Goal: Information Seeking & Learning: Learn about a topic

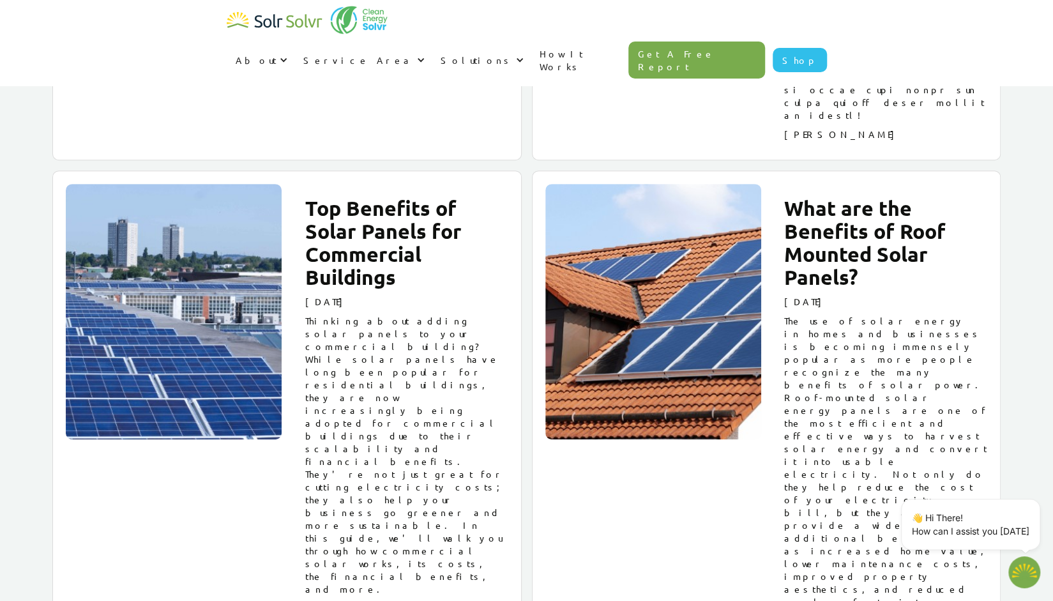
scroll to position [13384, 0]
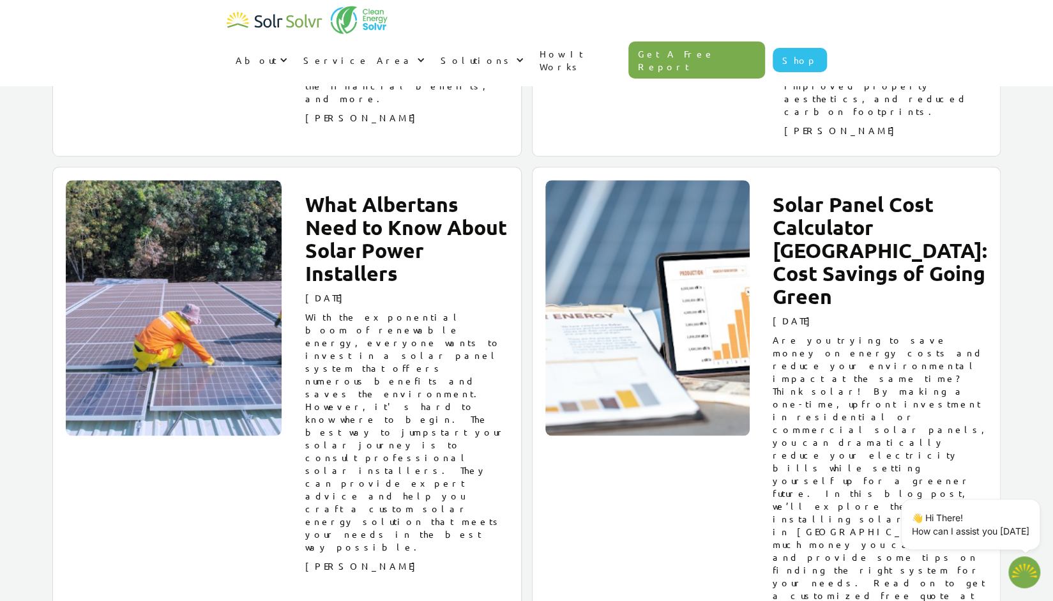
type textarea "x"
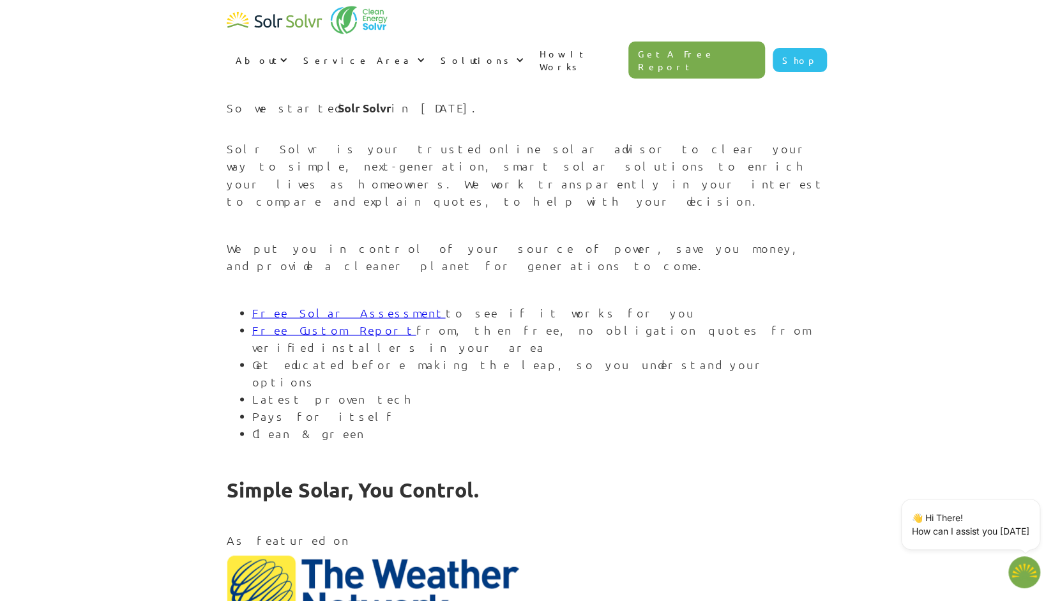
scroll to position [1314, 0]
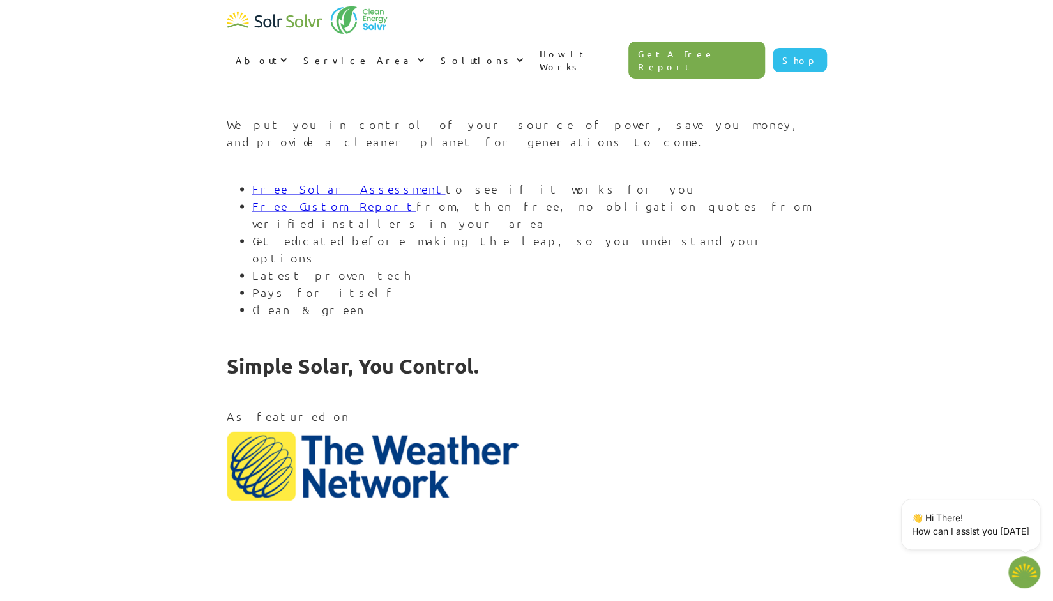
type textarea "x"
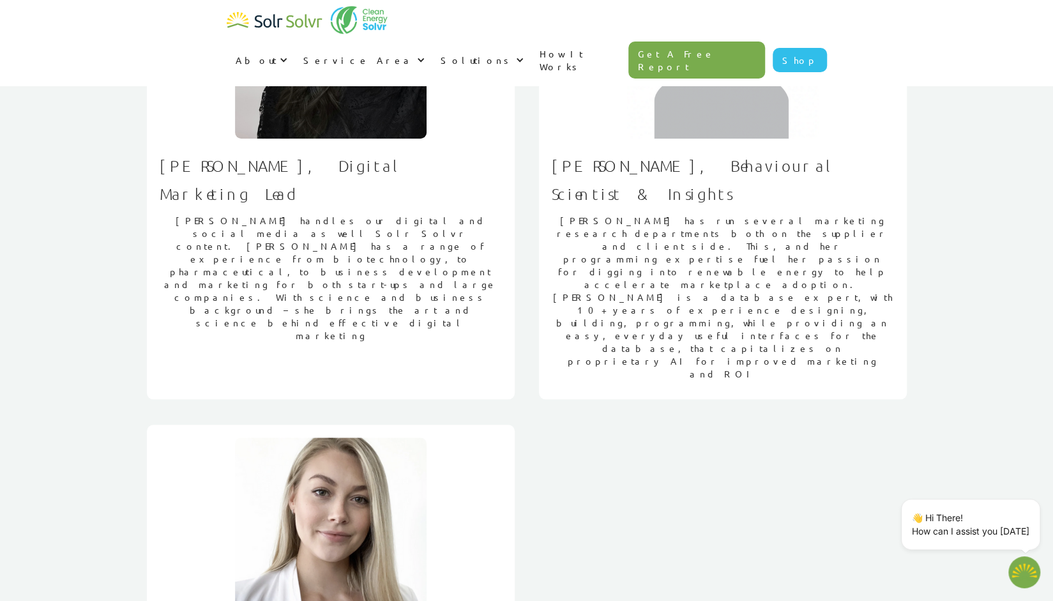
click at [985, 239] on div "Meet the Solr Solvr Team Dan Hunter, CEO Dan Hunter leads the team at Solr Solv…" at bounding box center [526, 528] width 1053 height 2547
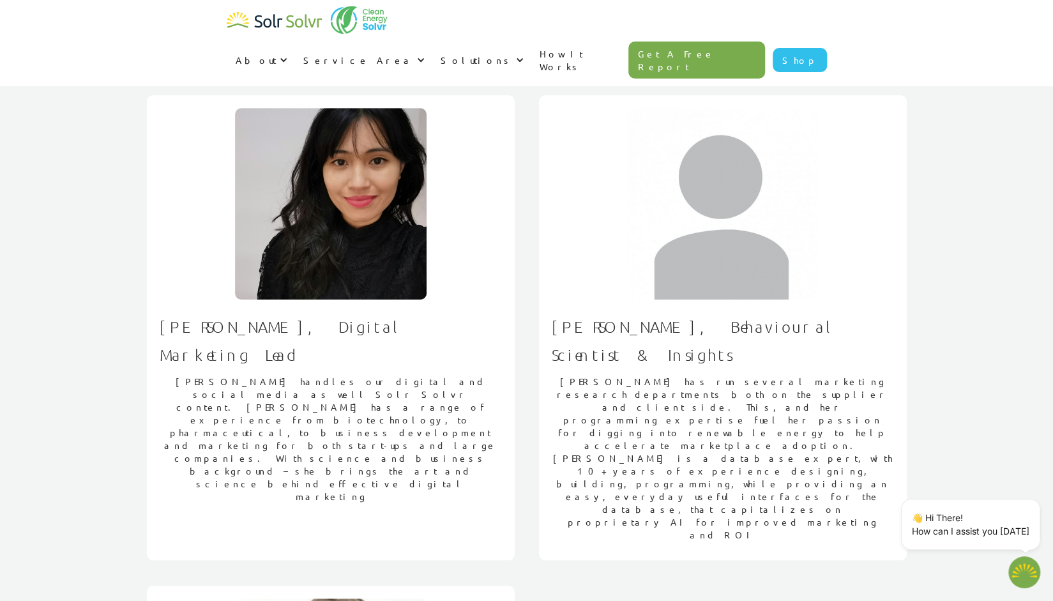
scroll to position [477, 0]
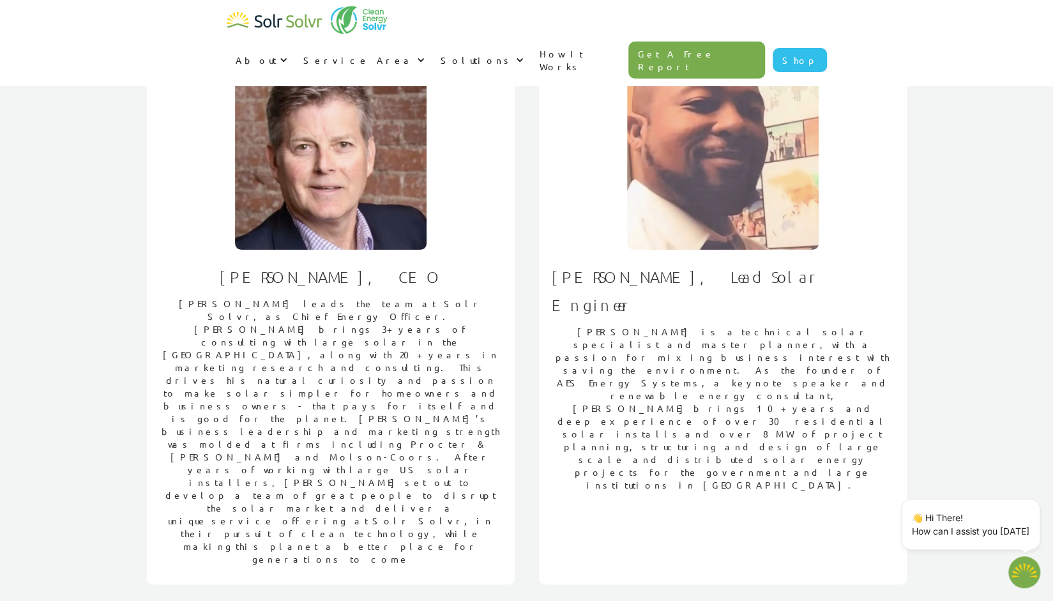
scroll to position [51, 0]
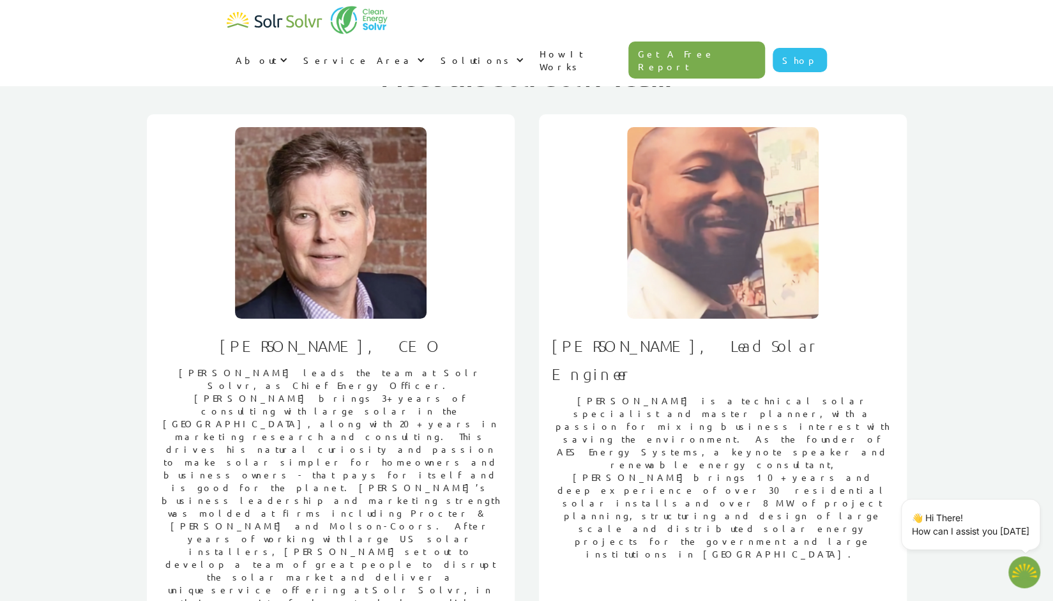
scroll to position [0, 0]
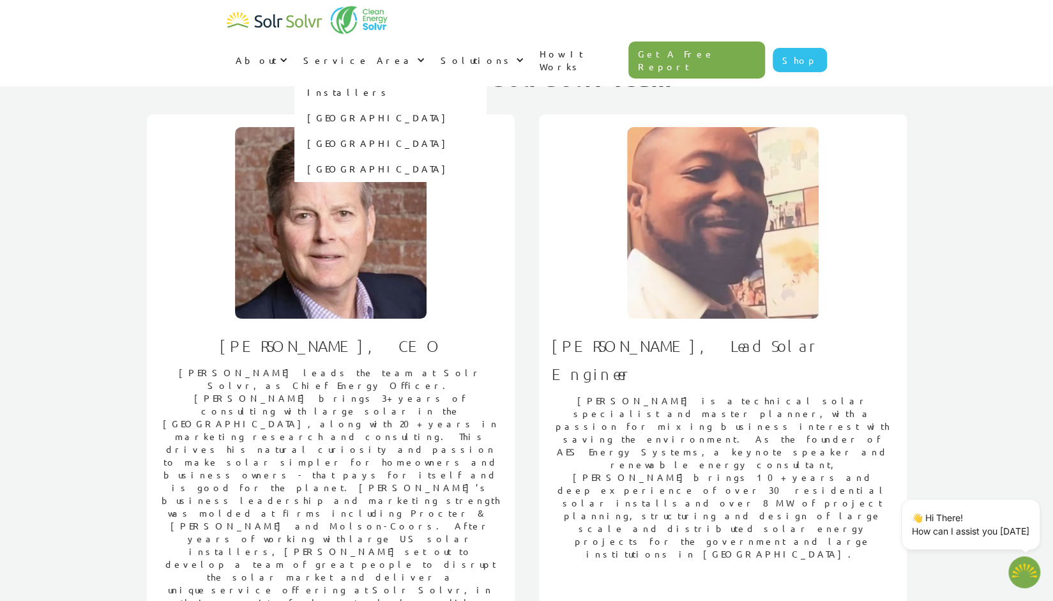
click at [486, 105] on link "[GEOGRAPHIC_DATA]" at bounding box center [390, 118] width 192 height 26
type textarea "x"
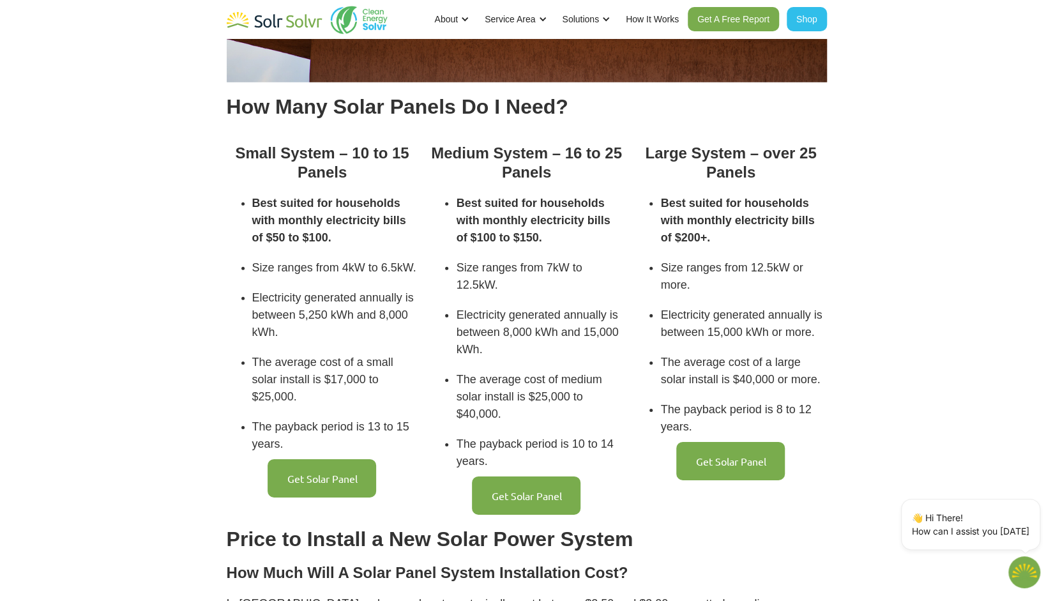
scroll to position [2661, 0]
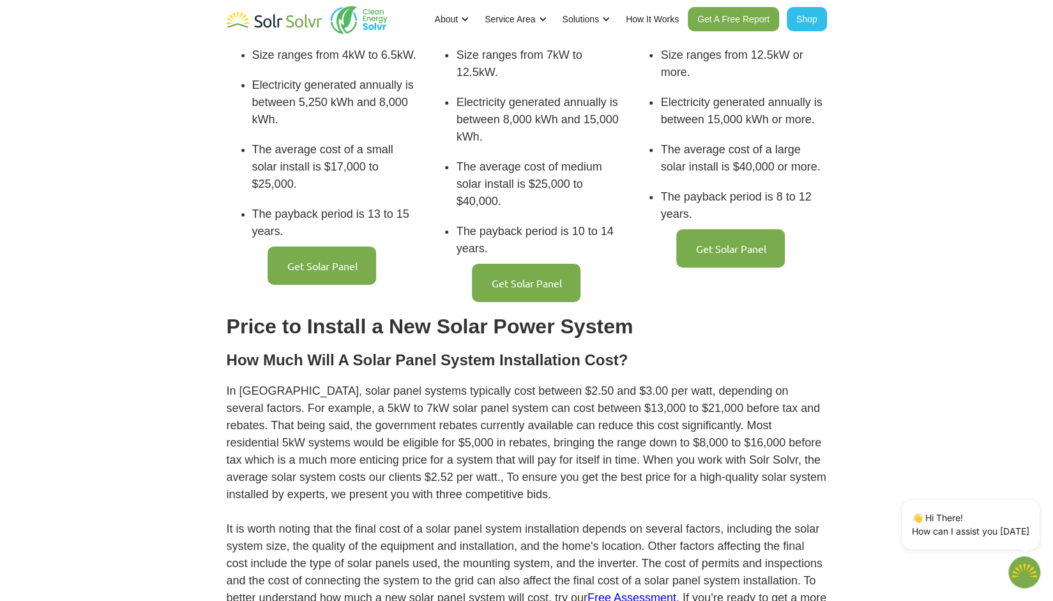
click at [488, 315] on h2 "Price to Install a New Solar Power System" at bounding box center [527, 326] width 600 height 23
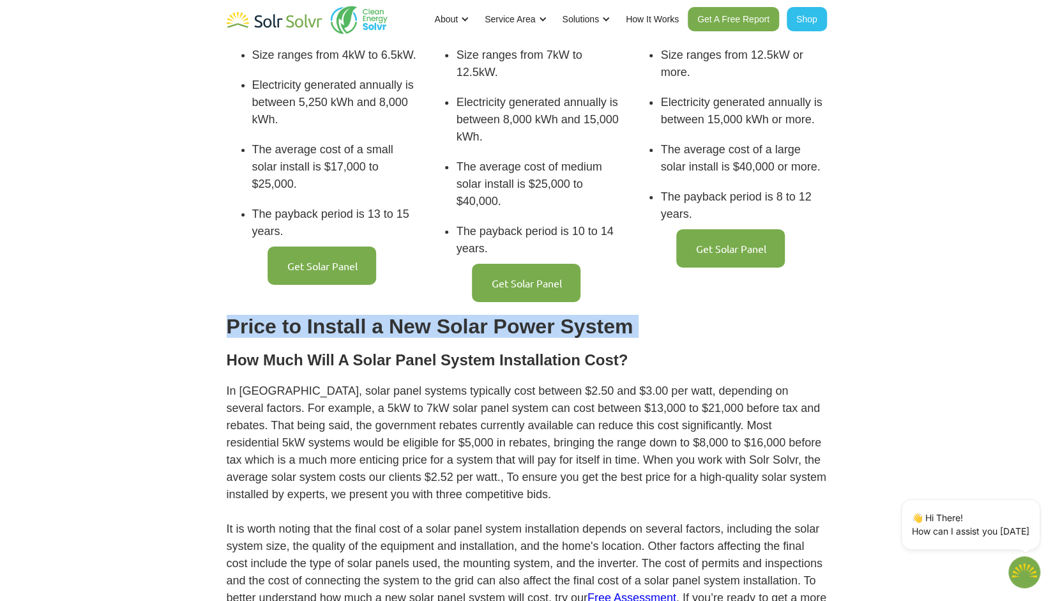
click at [488, 315] on h2 "Price to Install a New Solar Power System" at bounding box center [527, 326] width 600 height 23
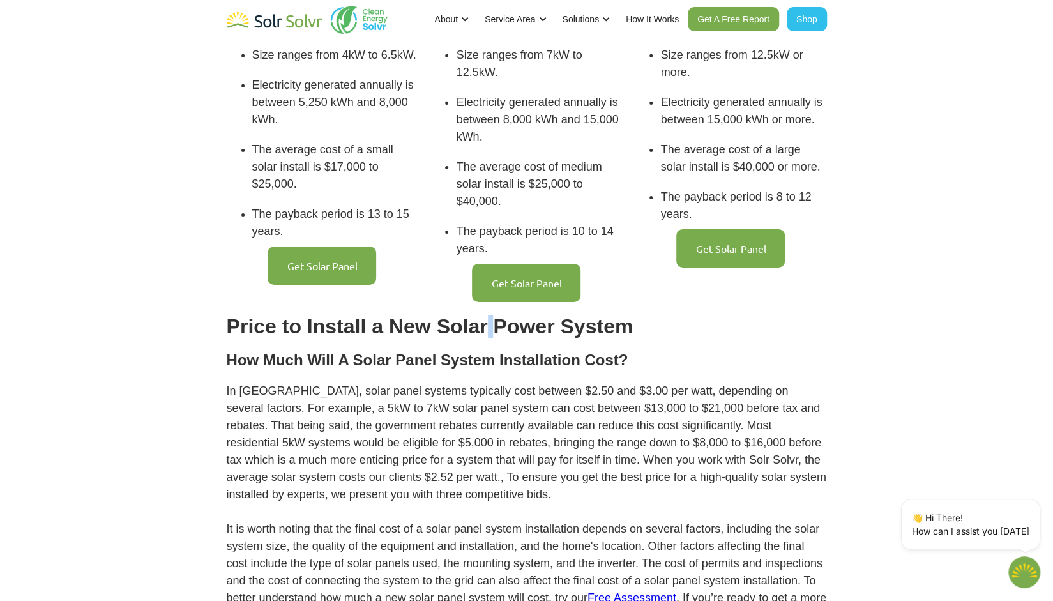
click at [488, 315] on h2 "Price to Install a New Solar Power System" at bounding box center [527, 326] width 600 height 23
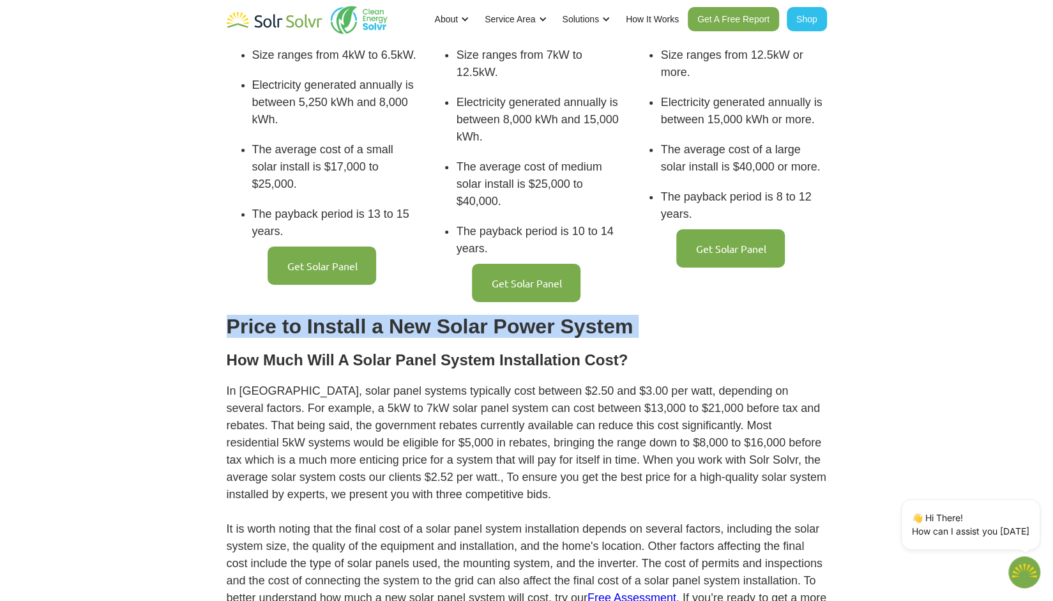
click at [488, 315] on h2 "Price to Install a New Solar Power System" at bounding box center [527, 326] width 600 height 23
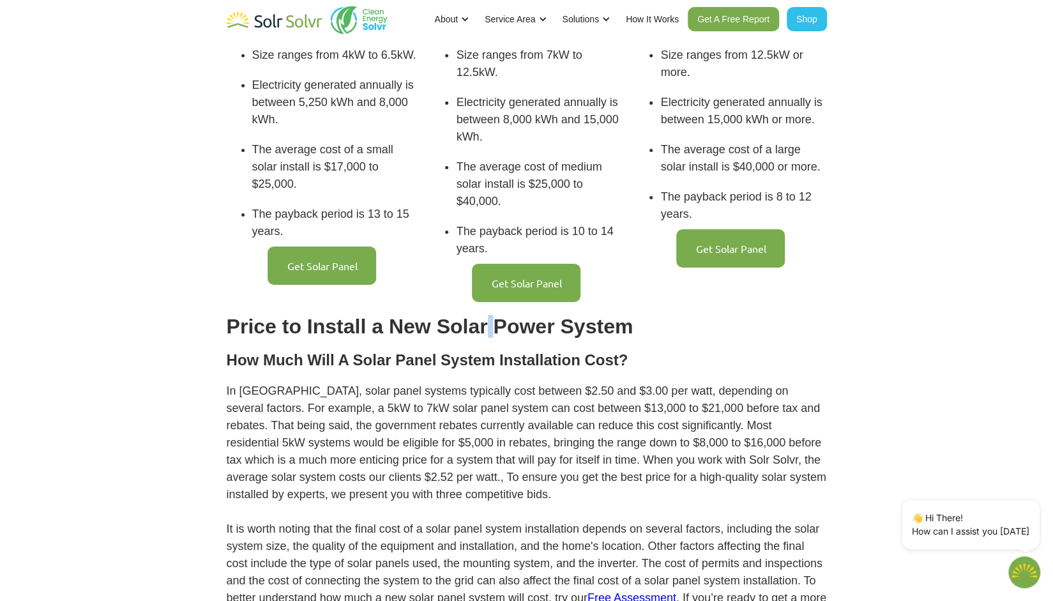
click at [488, 315] on h2 "Price to Install a New Solar Power System" at bounding box center [527, 326] width 600 height 23
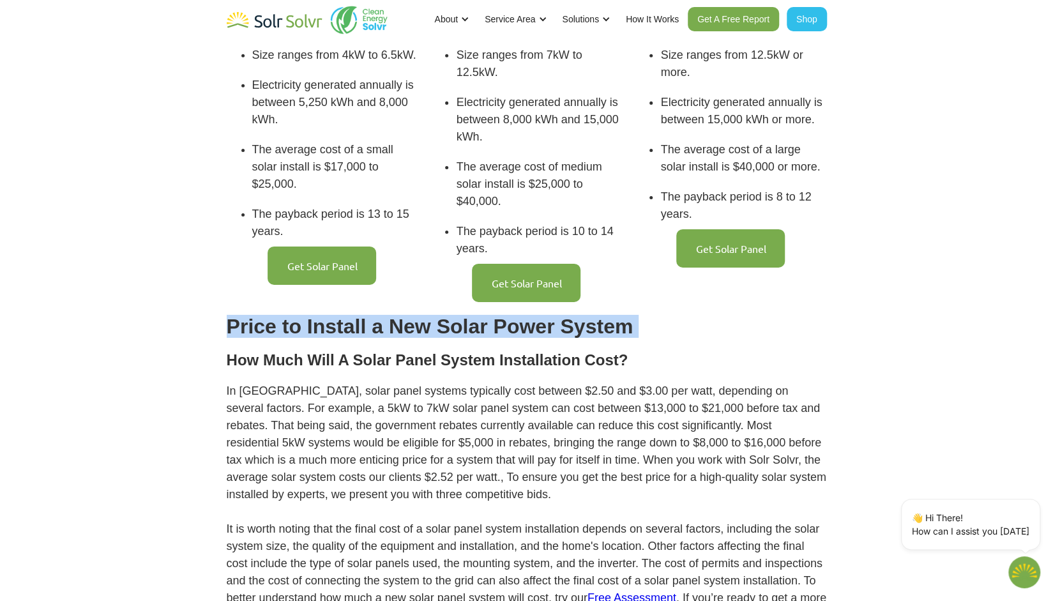
click at [488, 315] on h2 "Price to Install a New Solar Power System" at bounding box center [527, 326] width 600 height 23
click at [474, 315] on h2 "Price to Install a New Solar Power System" at bounding box center [527, 326] width 600 height 23
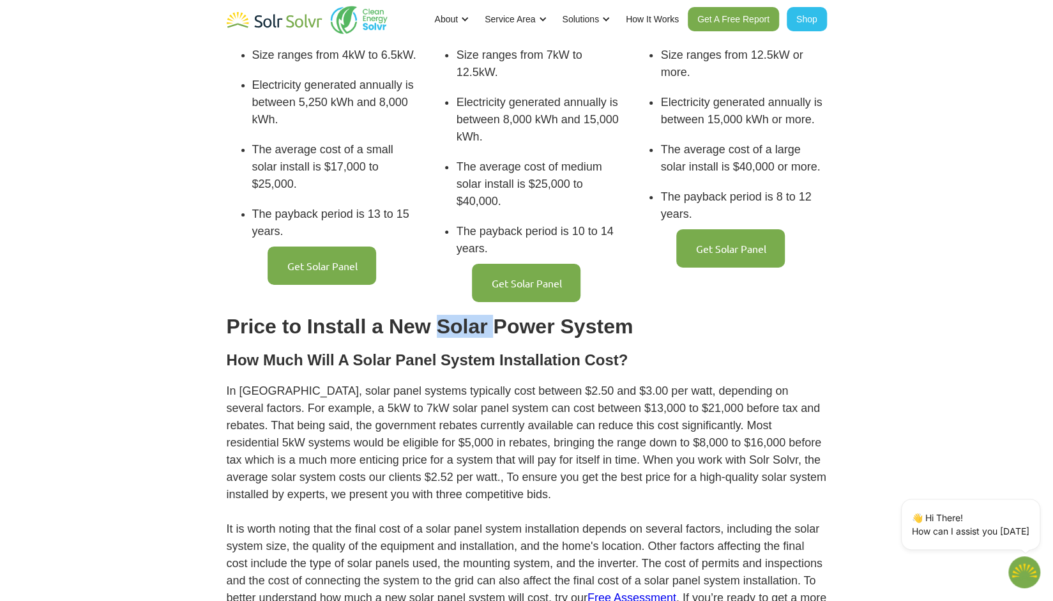
click at [474, 315] on h2 "Price to Install a New Solar Power System" at bounding box center [527, 326] width 600 height 23
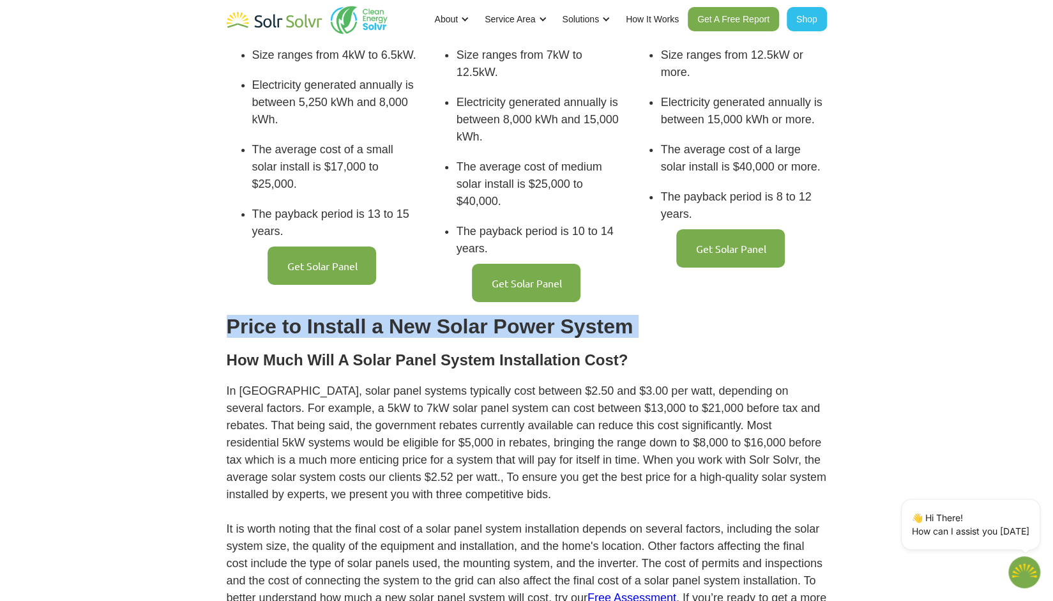
click at [474, 315] on h2 "Price to Install a New Solar Power System" at bounding box center [527, 326] width 600 height 23
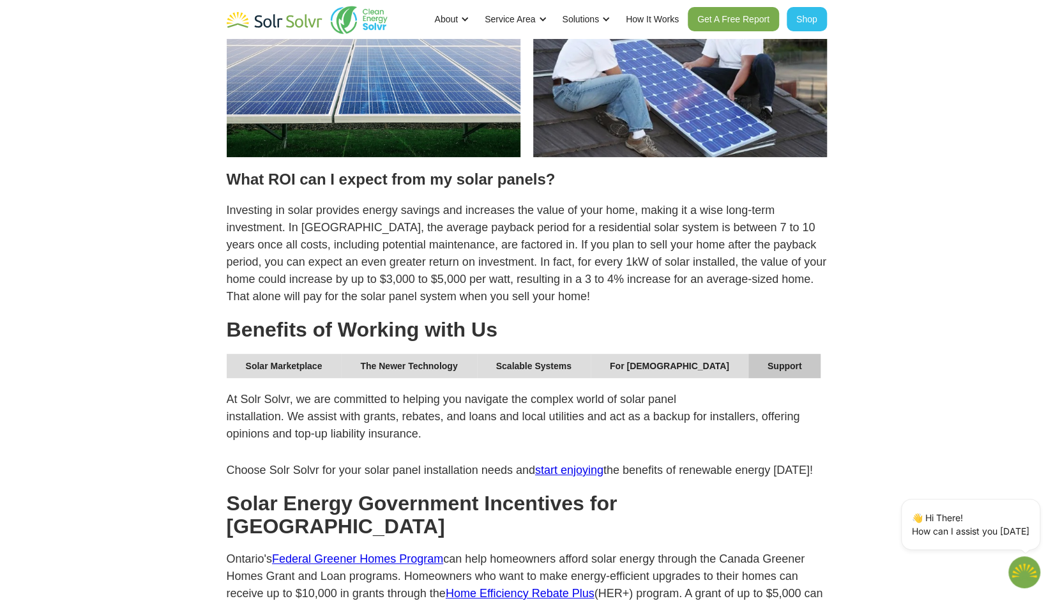
scroll to position [3513, 0]
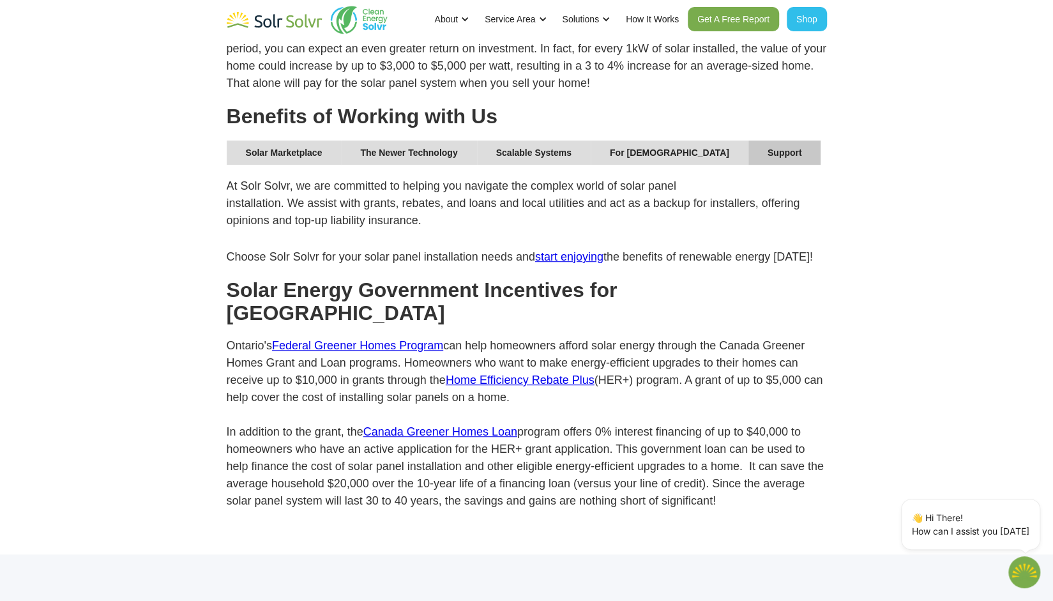
click at [422, 278] on h2 "Solar Energy Government Incentives for Ontario" at bounding box center [527, 301] width 600 height 46
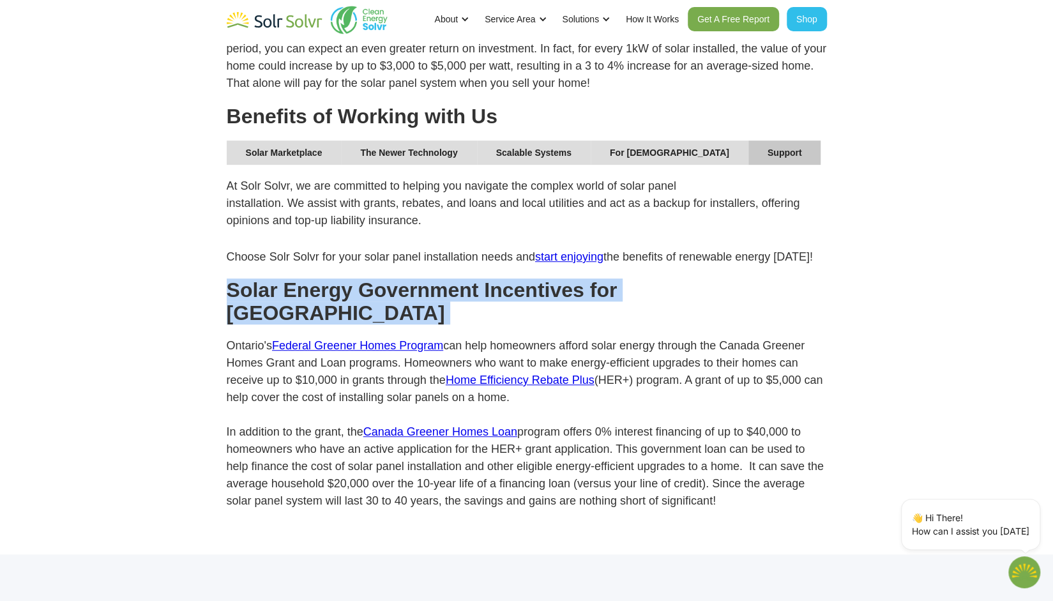
click at [422, 278] on h2 "Solar Energy Government Incentives for Ontario" at bounding box center [527, 301] width 600 height 46
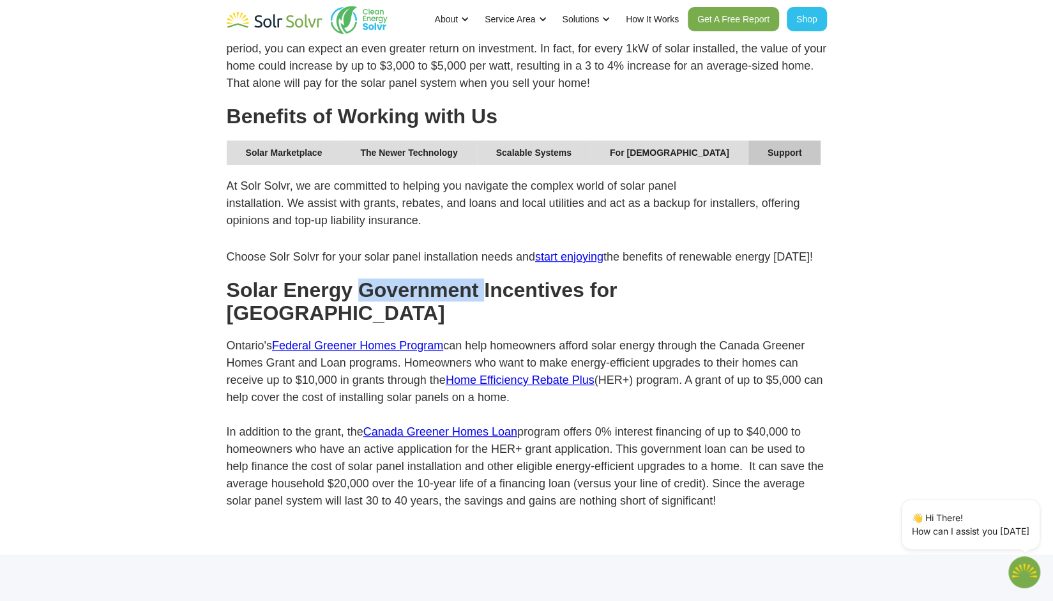
click at [422, 278] on h2 "Solar Energy Government Incentives for Ontario" at bounding box center [527, 301] width 600 height 46
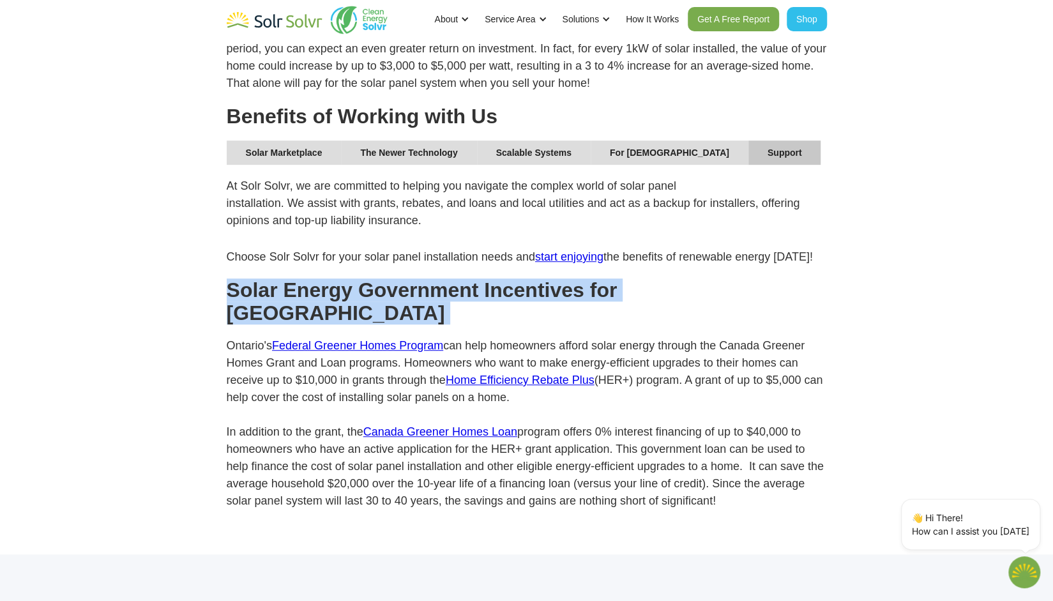
click at [422, 278] on h2 "Solar Energy Government Incentives for Ontario" at bounding box center [527, 301] width 600 height 46
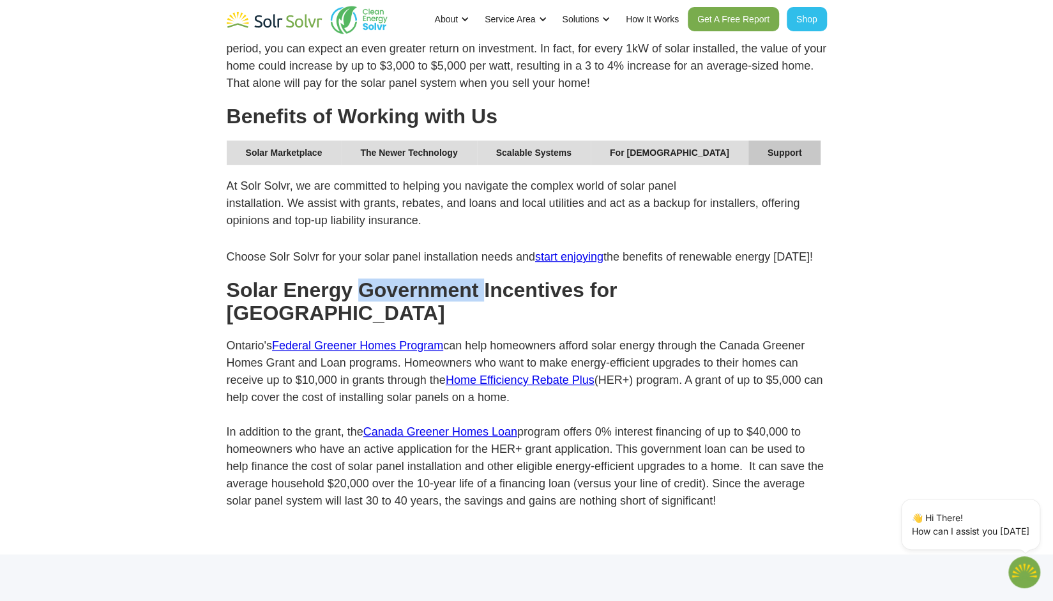
click at [422, 278] on h2 "Solar Energy Government Incentives for Ontario" at bounding box center [527, 301] width 600 height 46
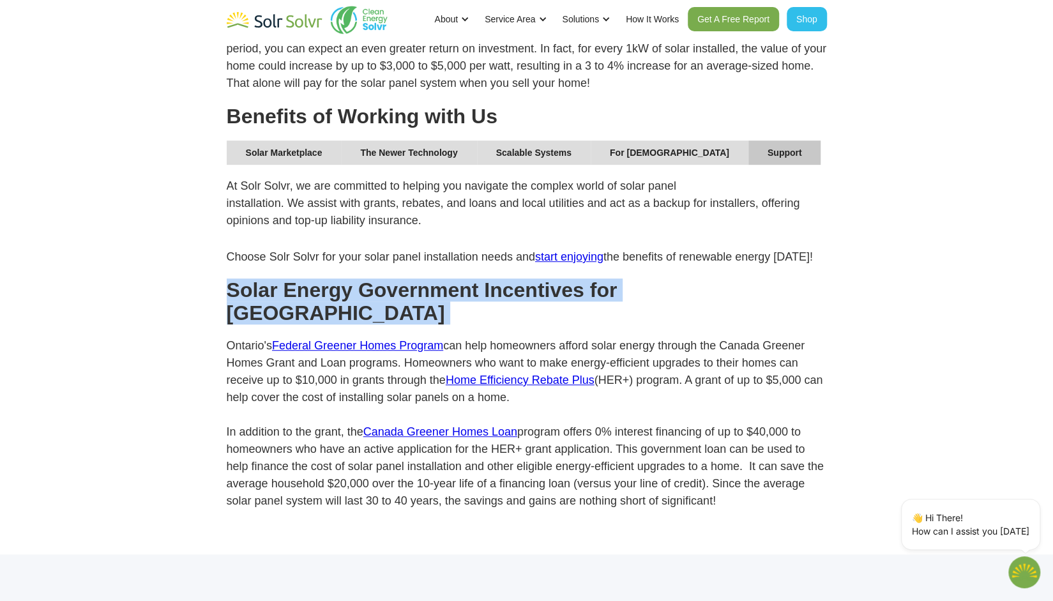
click at [422, 278] on h2 "Solar Energy Government Incentives for Ontario" at bounding box center [527, 301] width 600 height 46
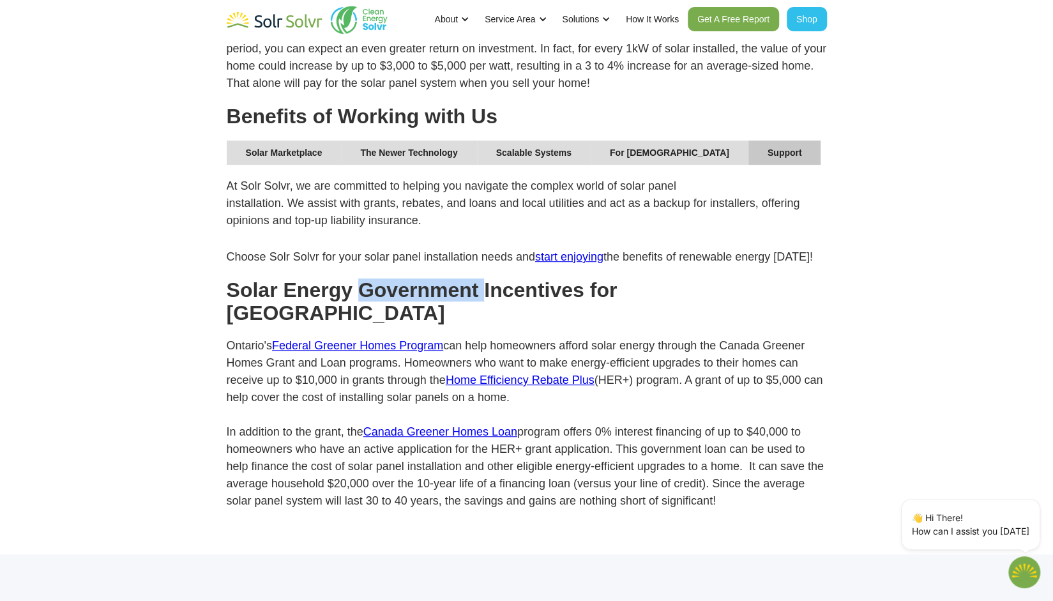
click at [422, 278] on h2 "Solar Energy Government Incentives for Ontario" at bounding box center [527, 301] width 600 height 46
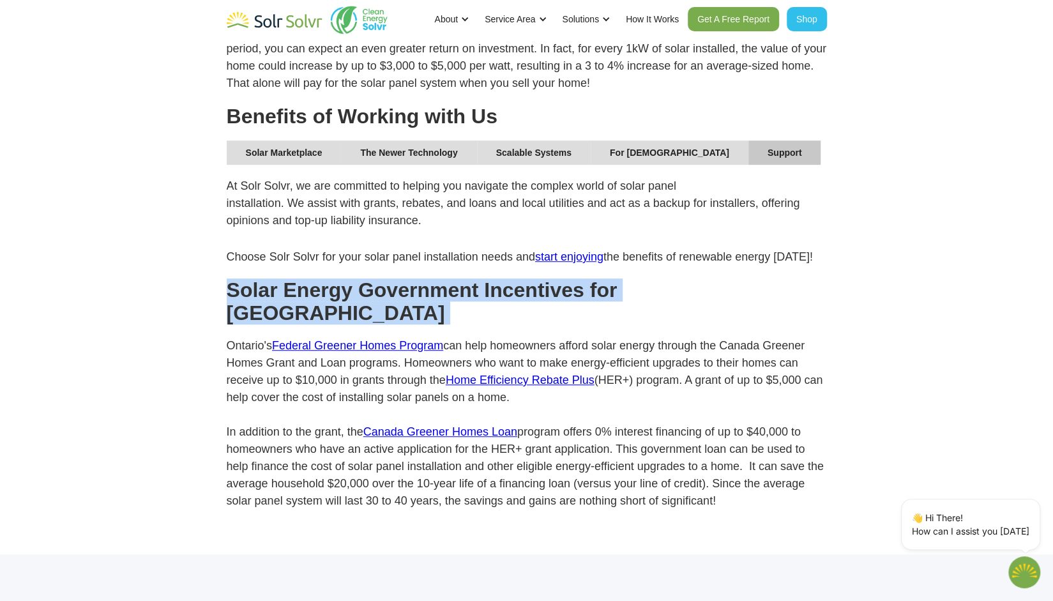
click at [422, 278] on h2 "Solar Energy Government Incentives for Ontario" at bounding box center [527, 301] width 600 height 46
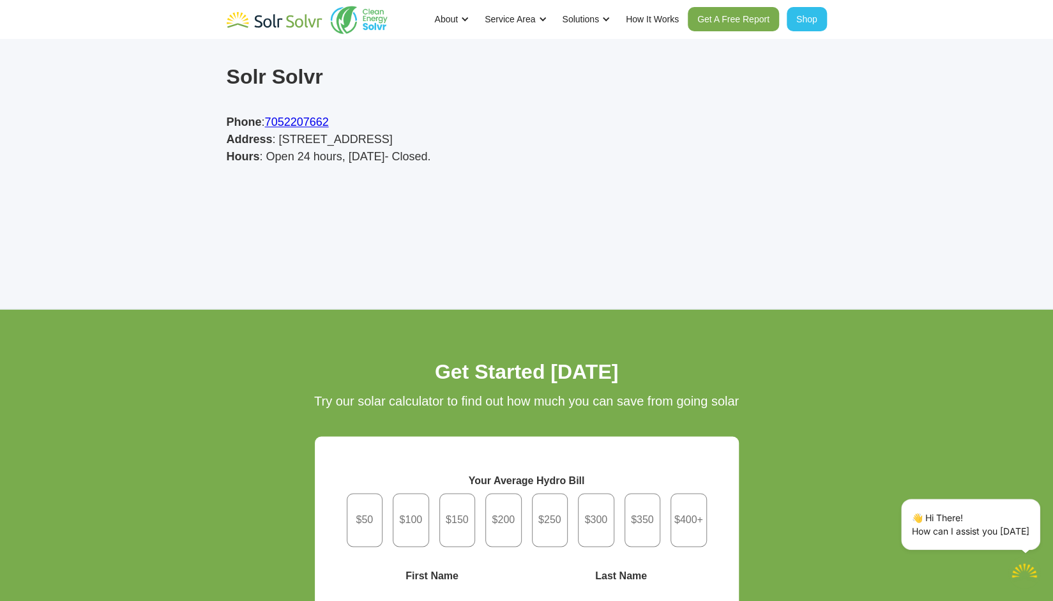
scroll to position [3938, 0]
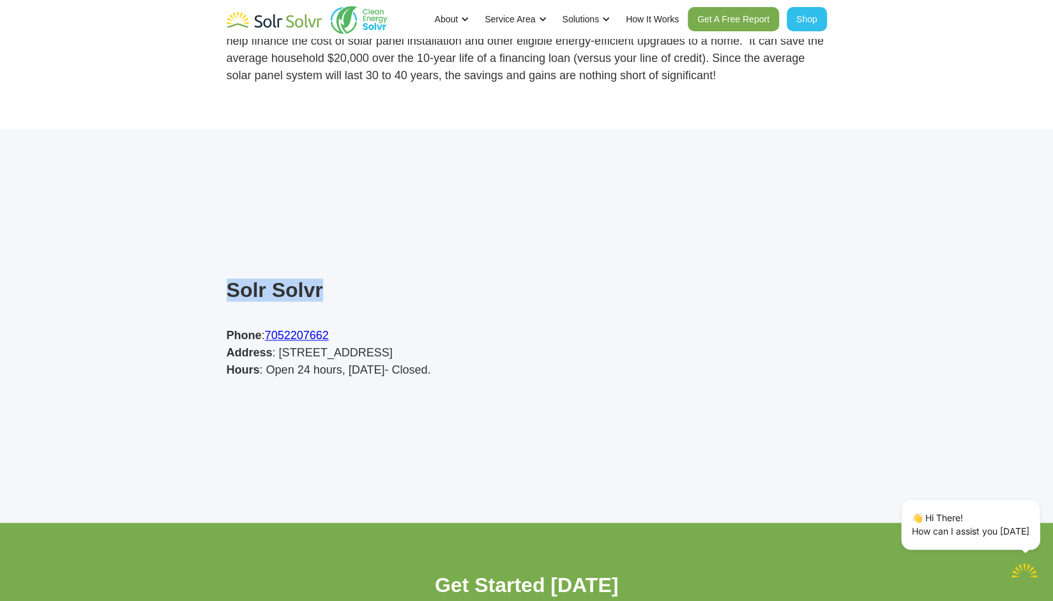
drag, startPoint x: 231, startPoint y: 217, endPoint x: 324, endPoint y: 217, distance: 93.9
click at [324, 266] on div "Solr Solvr Phone : 7052207662 Address : 1752 Bay Park Rd, Severn, ON L3V 0V7, C…" at bounding box center [329, 325] width 204 height 119
copy h2 "Solr Solvr"
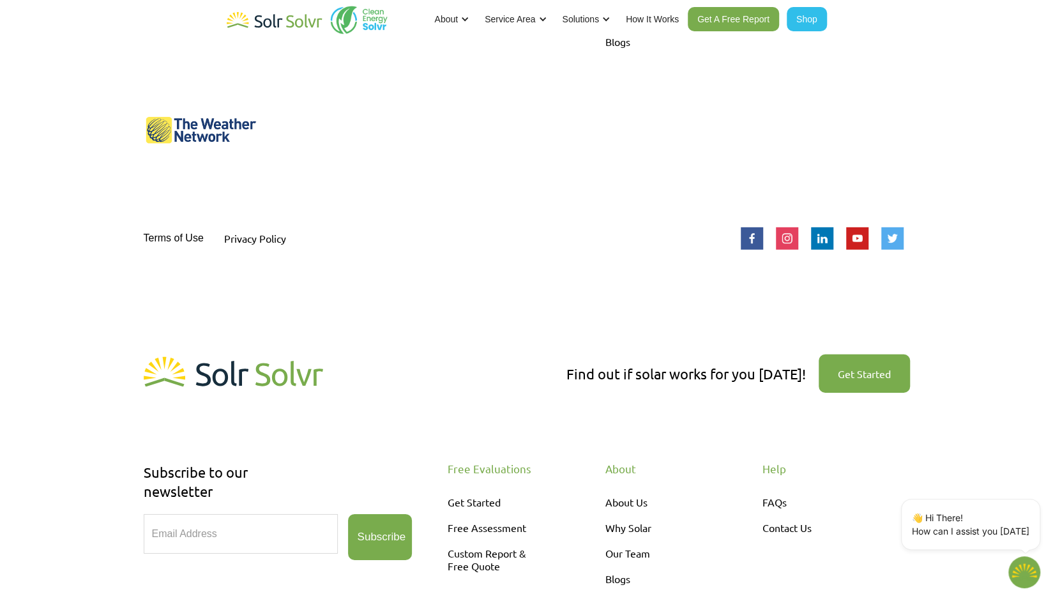
scroll to position [5374, 0]
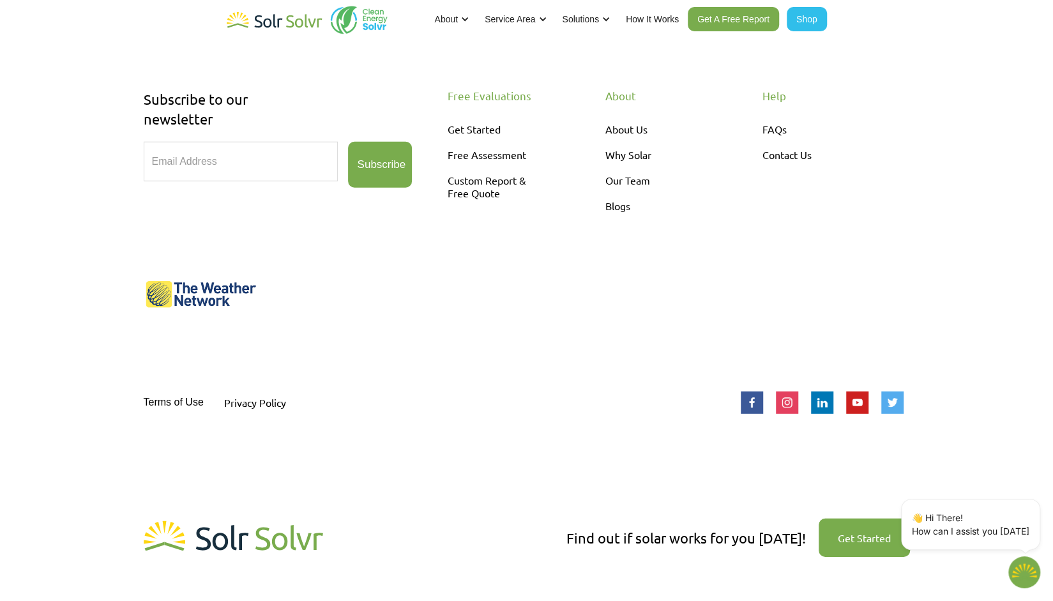
click at [150, 390] on link "Terms of Use" at bounding box center [174, 403] width 60 height 26
type textarea "x"
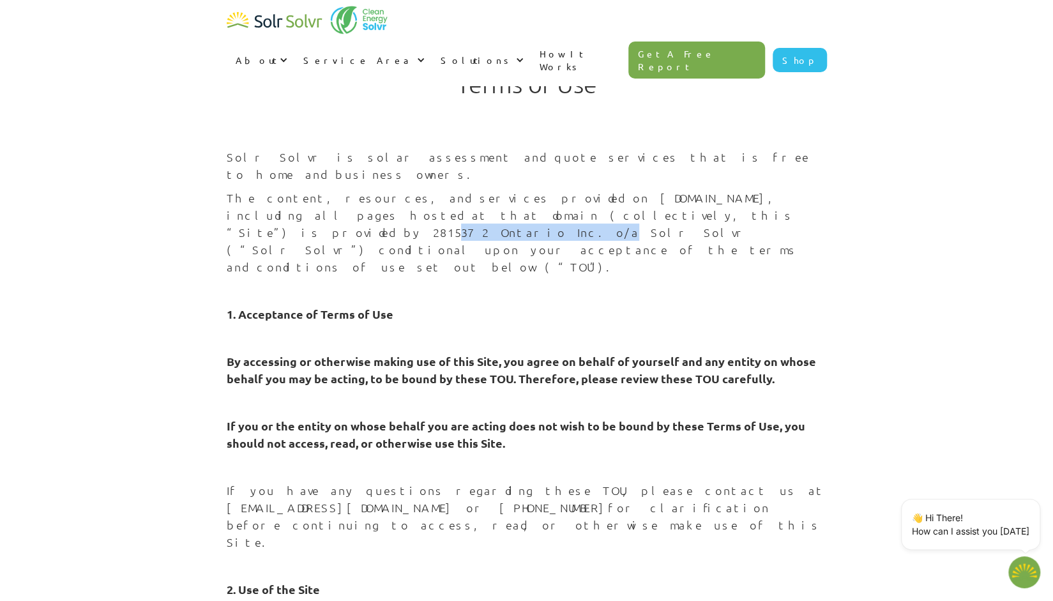
drag, startPoint x: 422, startPoint y: 199, endPoint x: 528, endPoint y: 194, distance: 105.5
click at [528, 194] on p "The content, resources, and services provided on www.solrsolvr.com, including a…" at bounding box center [527, 232] width 600 height 86
copy p "2815372 Ontario Inc."
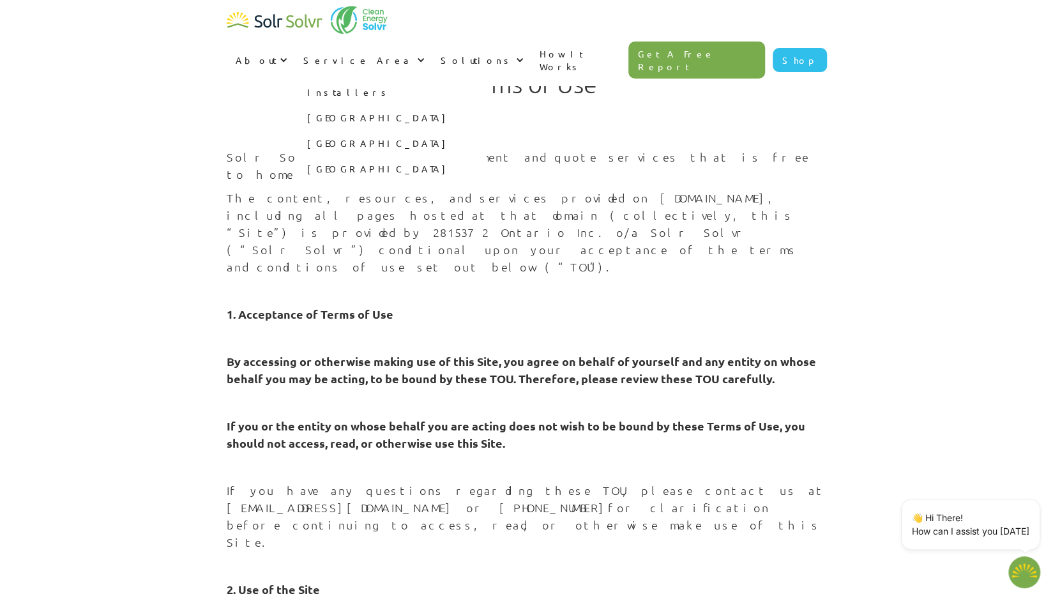
click at [486, 105] on link "[GEOGRAPHIC_DATA]" at bounding box center [390, 118] width 192 height 26
type textarea "x"
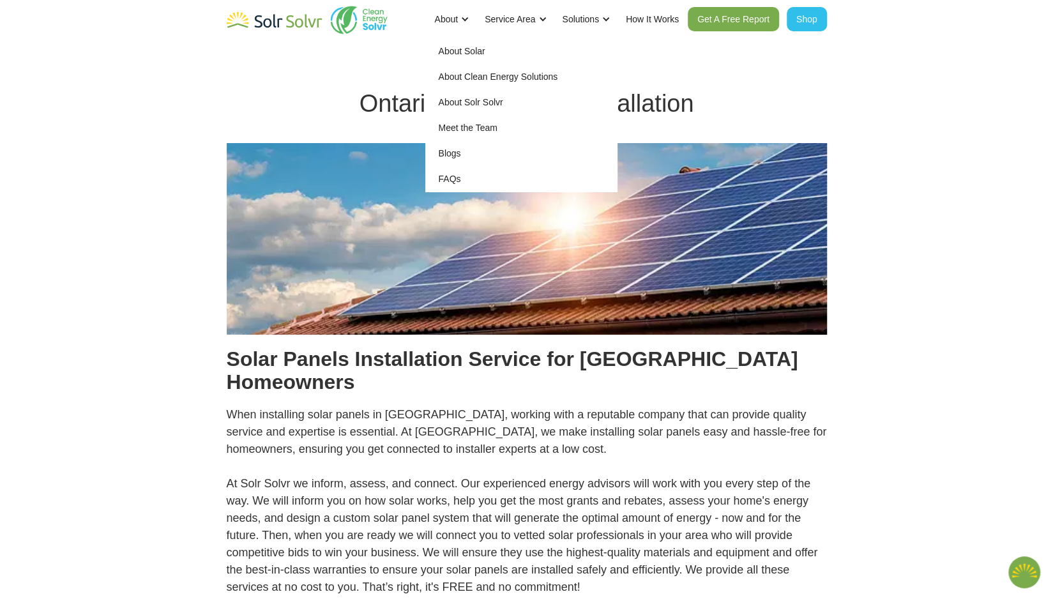
click at [453, 127] on link "Meet the Team" at bounding box center [521, 128] width 192 height 26
type textarea "x"
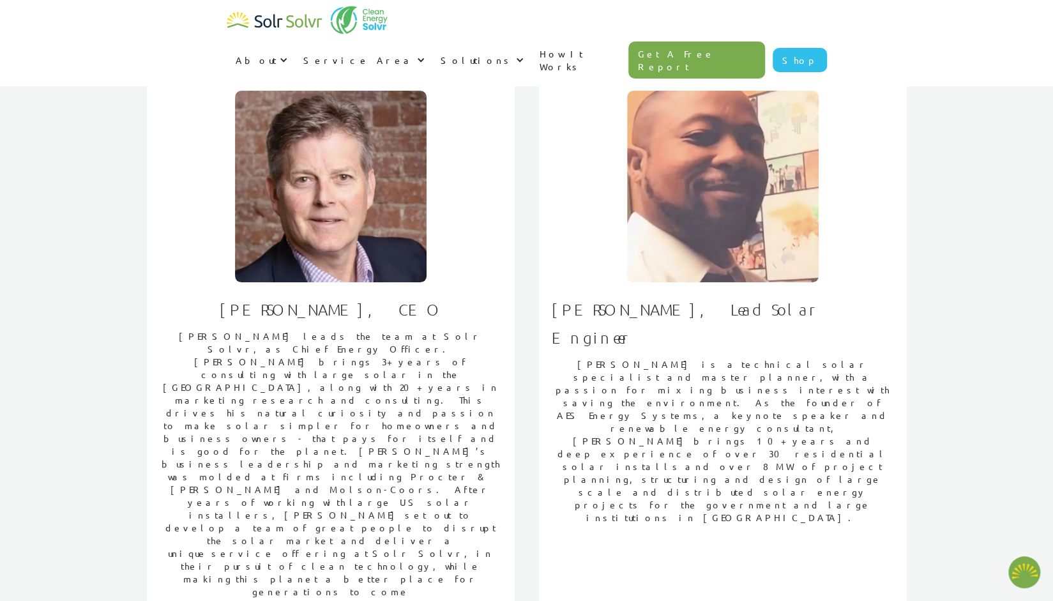
scroll to position [106, 0]
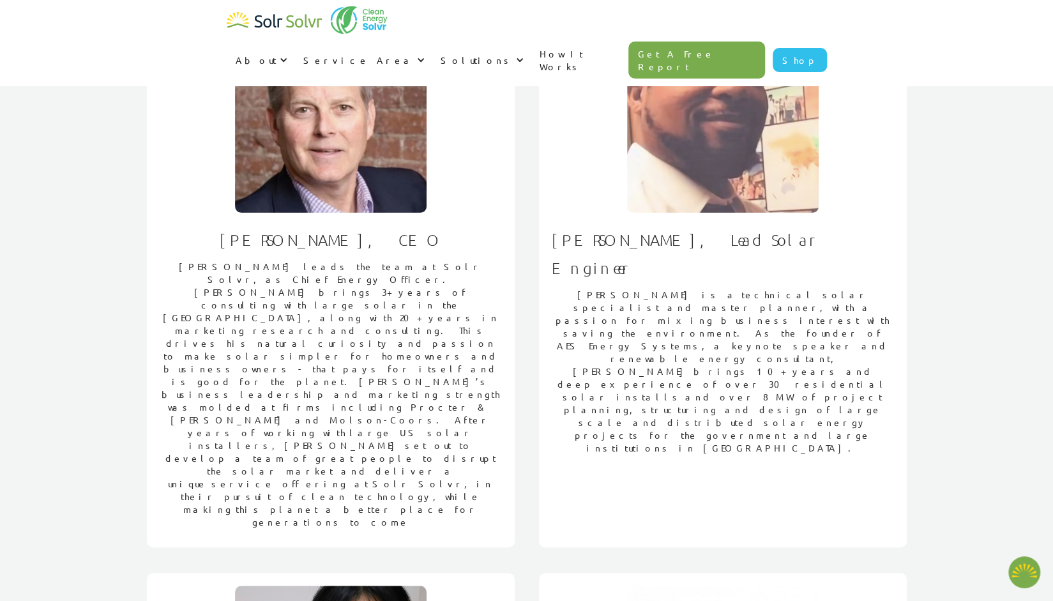
type textarea "x"
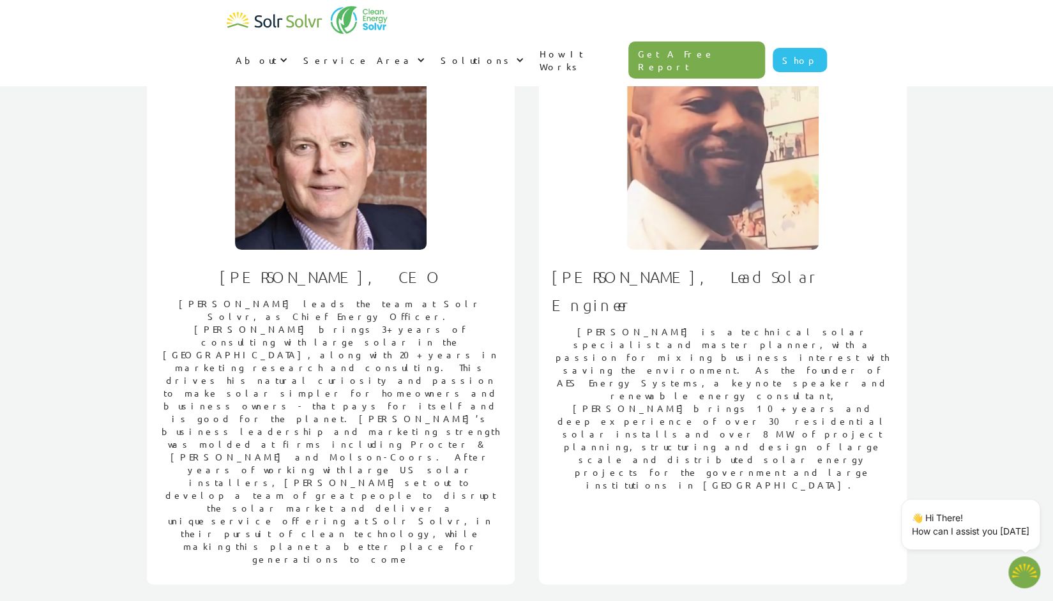
scroll to position [0, 0]
